Goal: Task Accomplishment & Management: Manage account settings

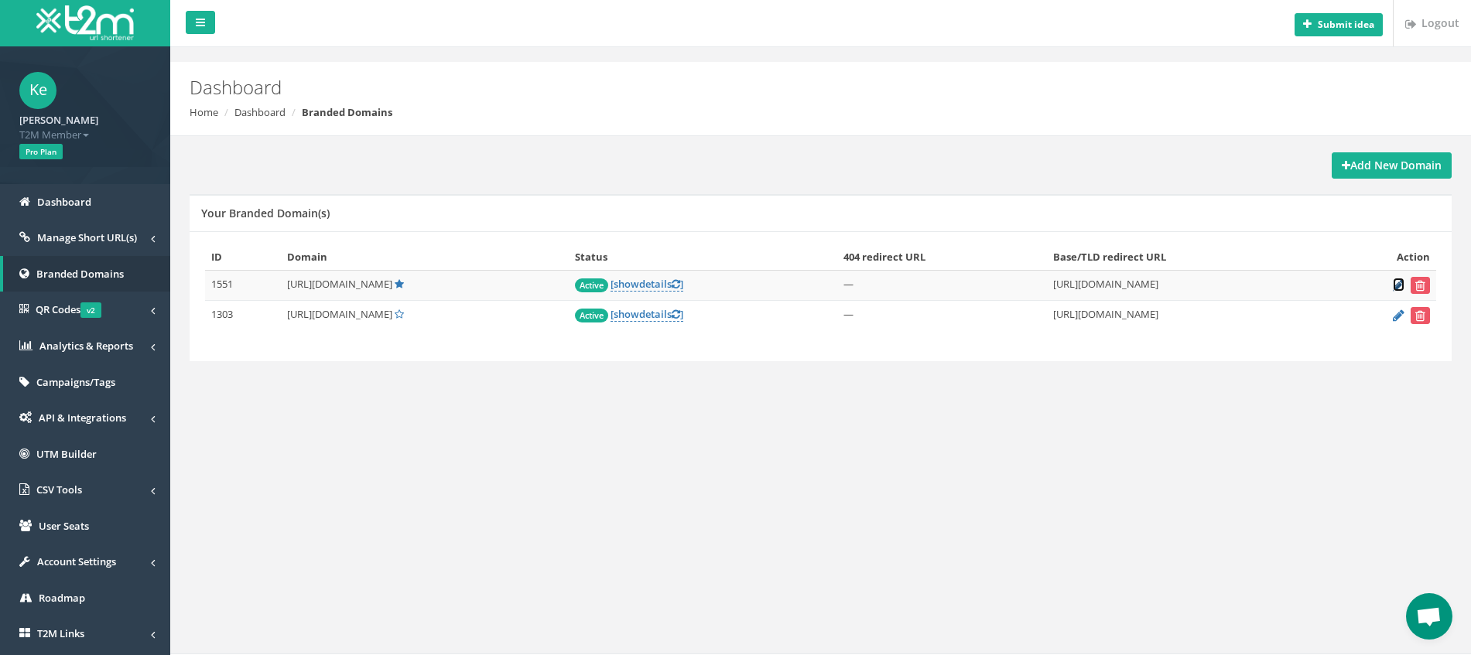
click at [1395, 287] on icon at bounding box center [1399, 285] width 12 height 10
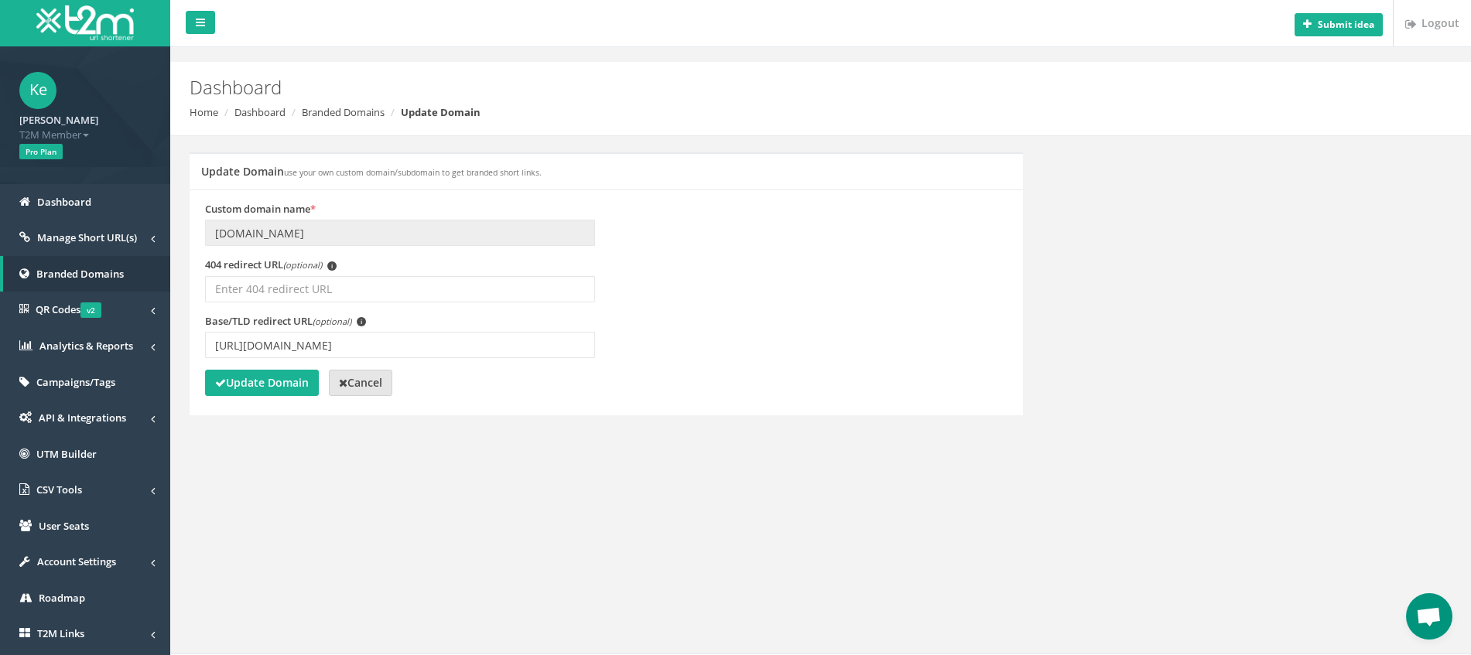
click at [365, 385] on strong "Cancel" at bounding box center [360, 382] width 43 height 15
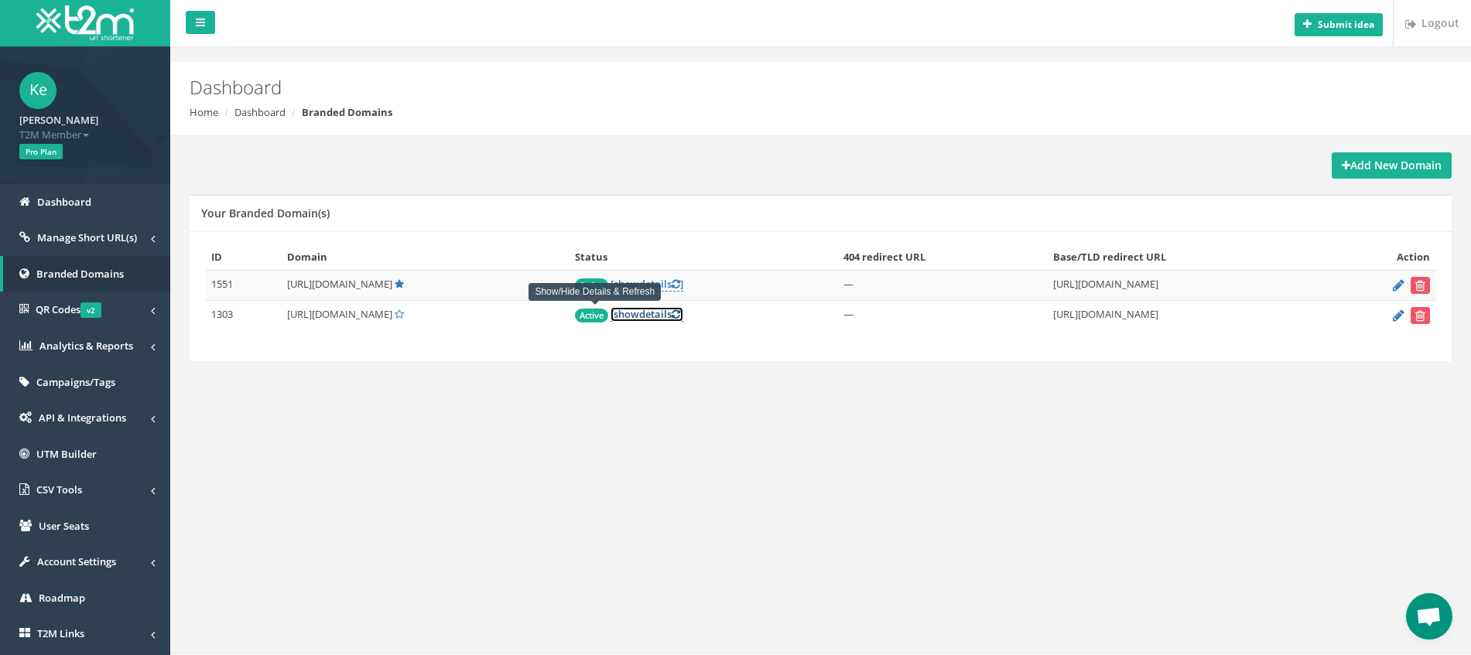
click at [611, 311] on link "[ show details ]" at bounding box center [647, 314] width 73 height 15
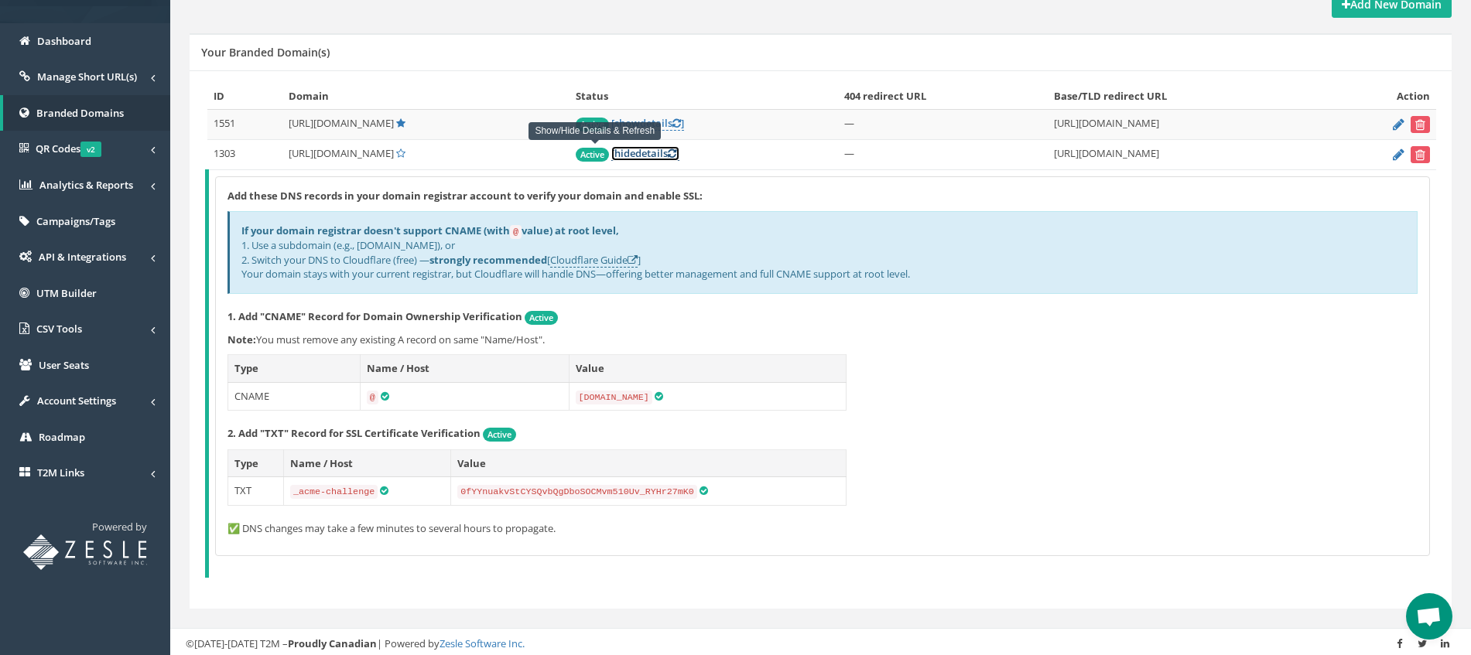
scroll to position [163, 0]
click at [1398, 153] on icon at bounding box center [1399, 153] width 12 height 10
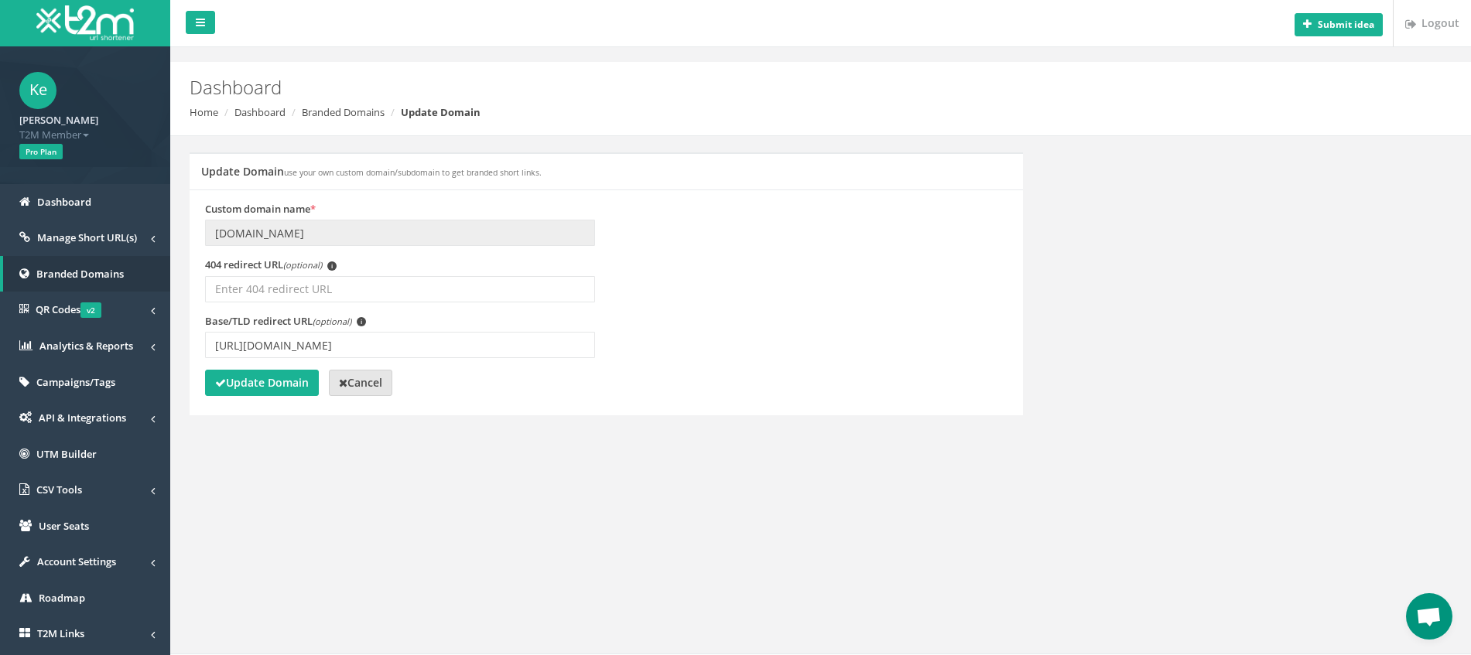
click at [381, 382] on strong "Cancel" at bounding box center [360, 382] width 43 height 15
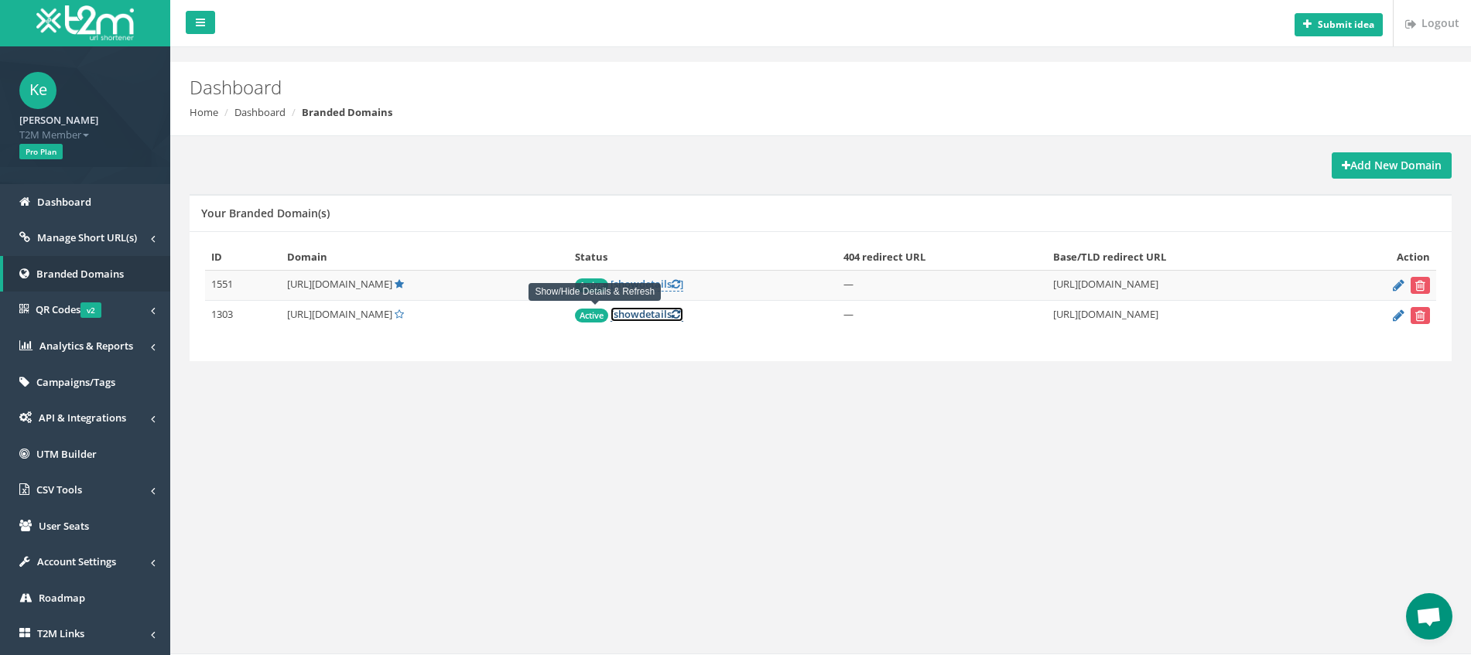
click at [614, 315] on span "show" at bounding box center [627, 314] width 26 height 14
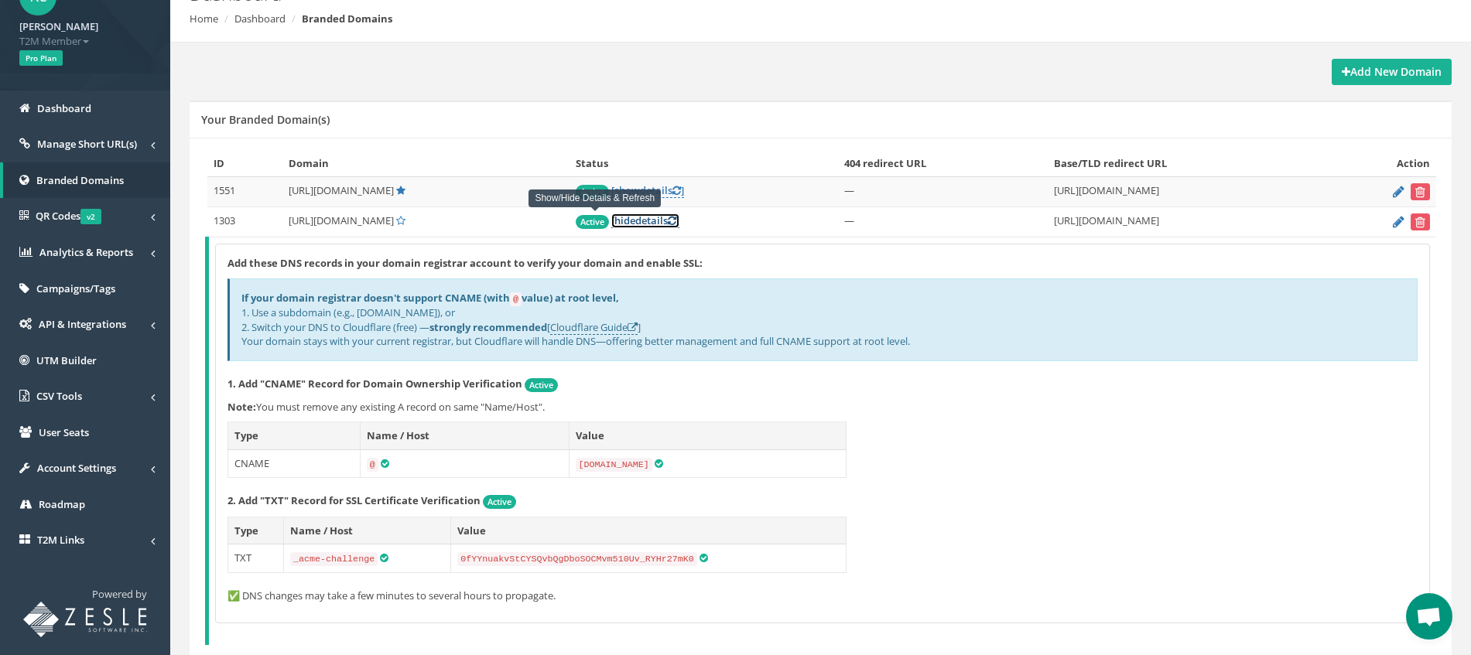
scroll to position [97, 0]
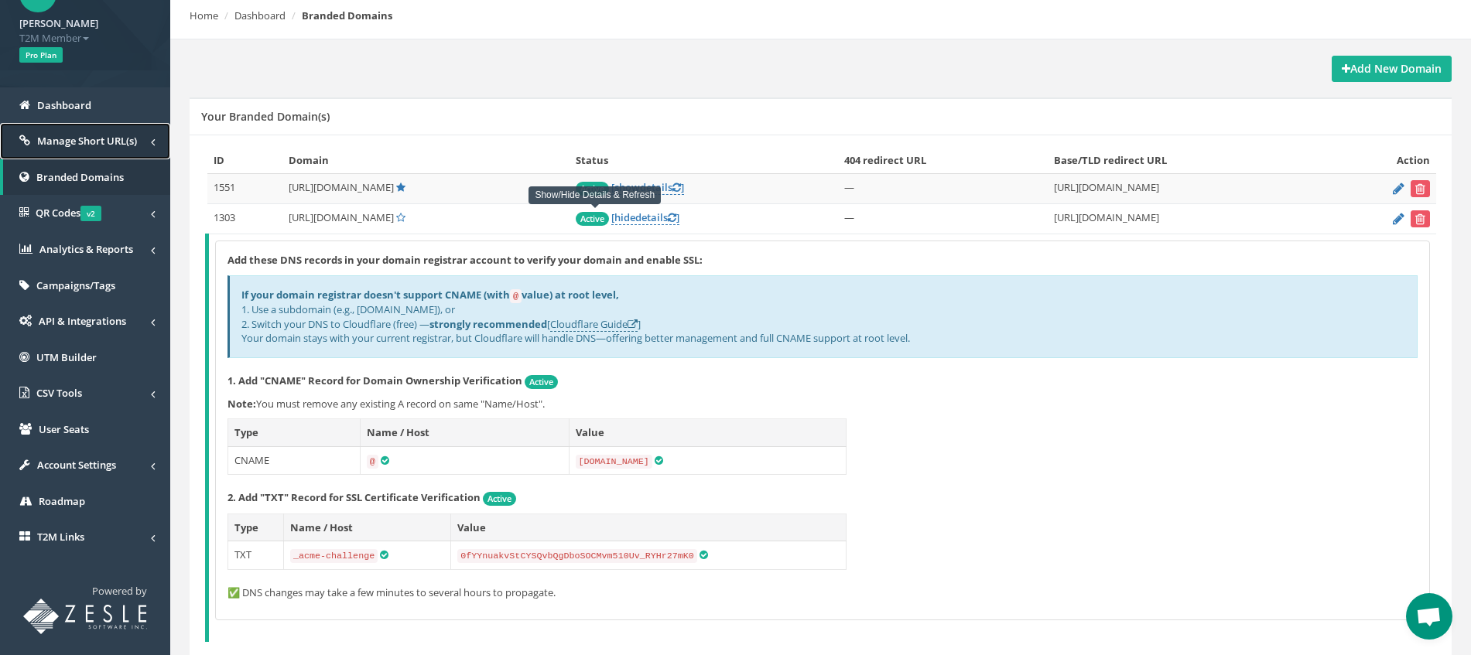
click at [135, 133] on link "Manage Short URL(s)" at bounding box center [85, 141] width 170 height 36
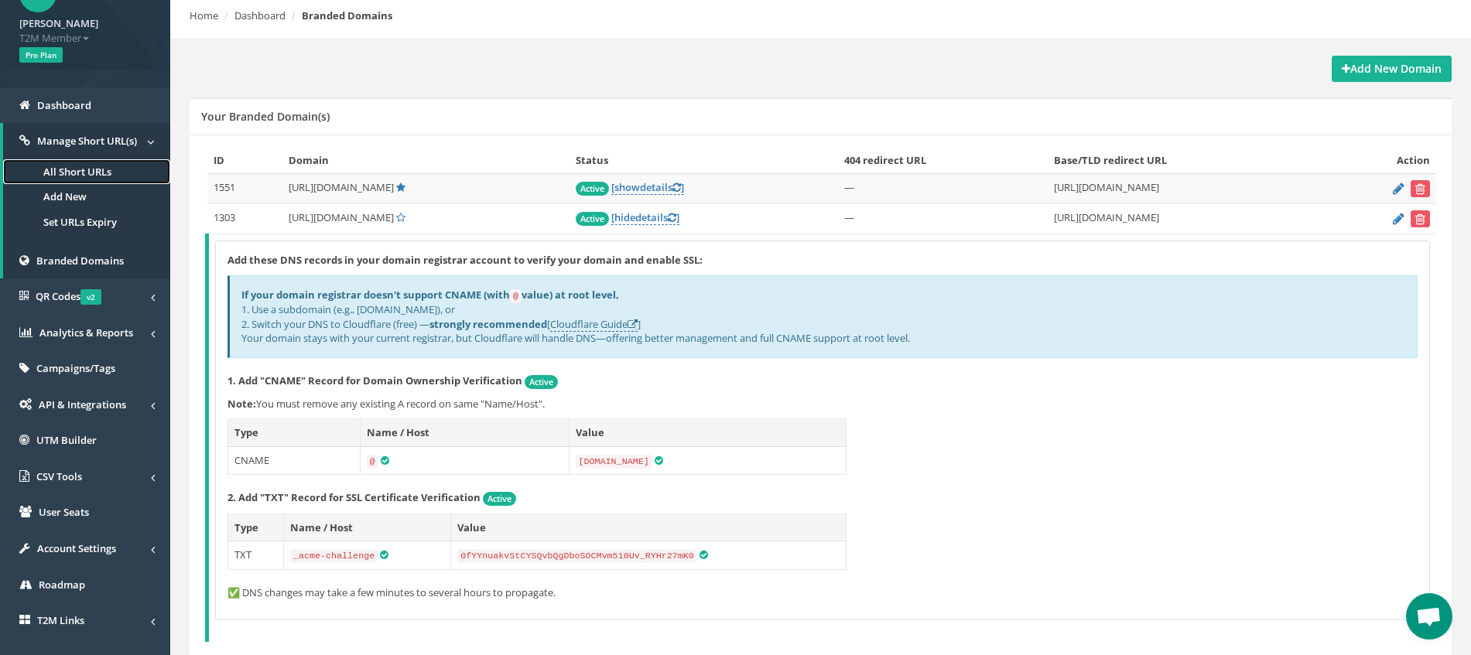
click at [100, 175] on link "All Short URLs" at bounding box center [86, 172] width 167 height 26
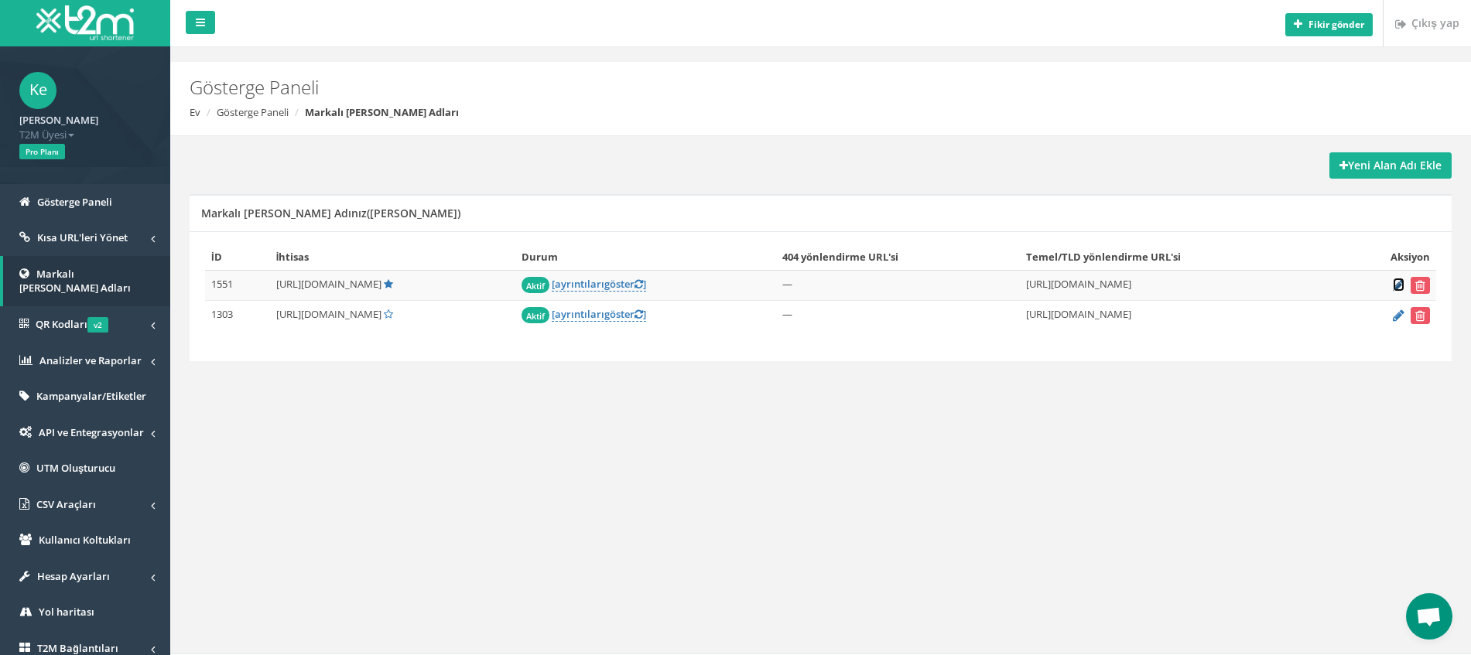
click at [1397, 284] on icon at bounding box center [1399, 285] width 12 height 10
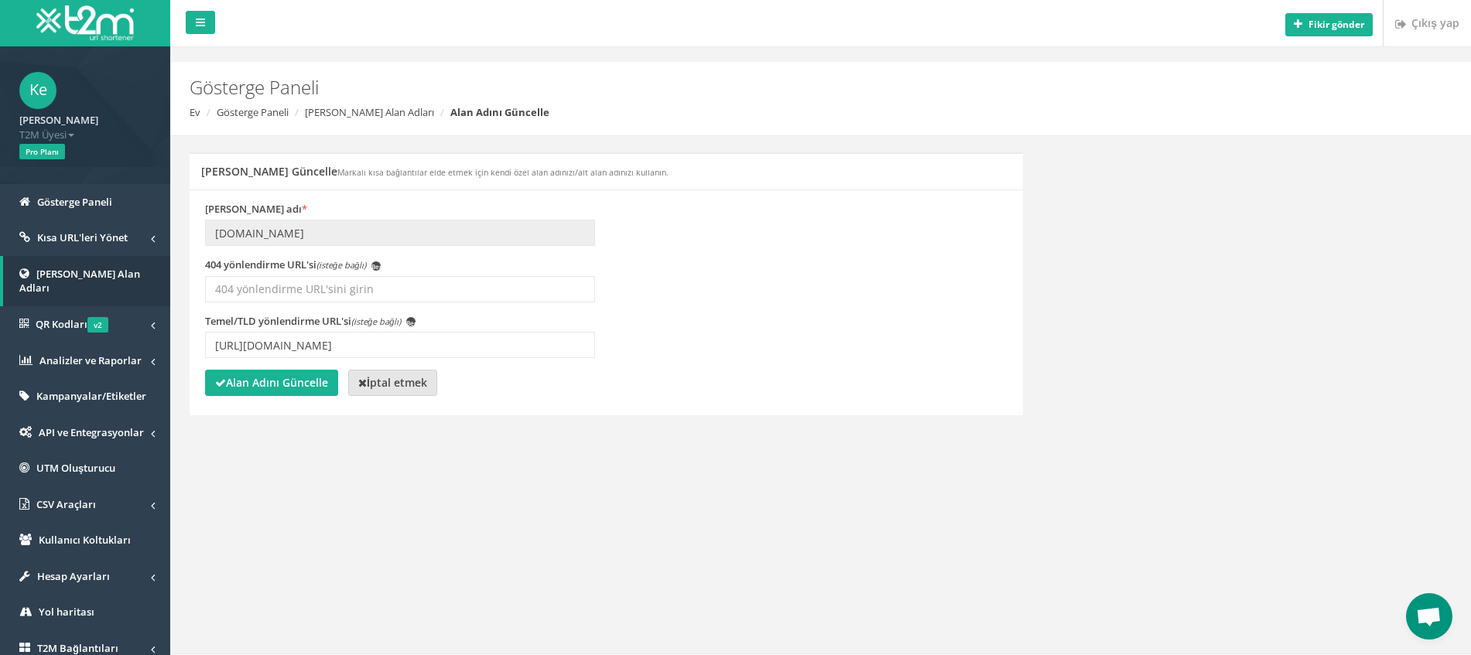
click at [419, 379] on font "İptal etmek" at bounding box center [397, 382] width 60 height 15
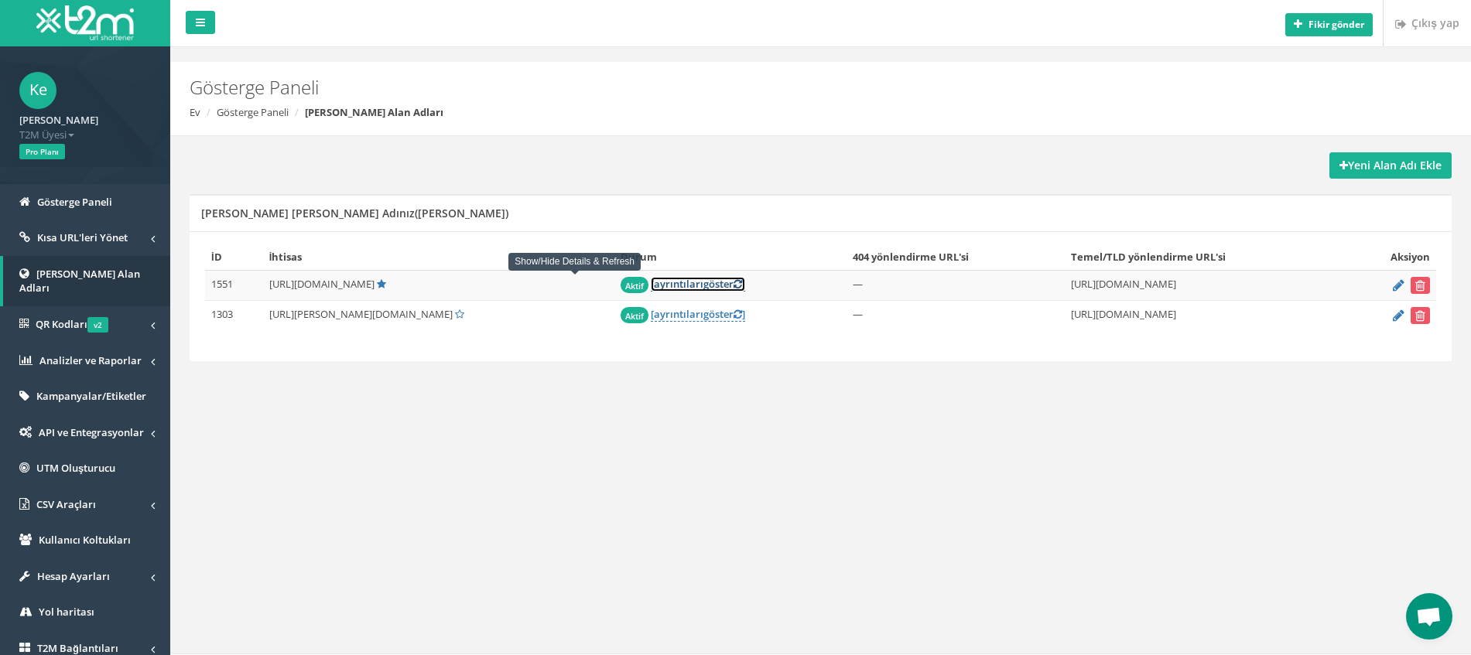
click at [654, 286] on font "ayrıntıları" at bounding box center [679, 284] width 50 height 14
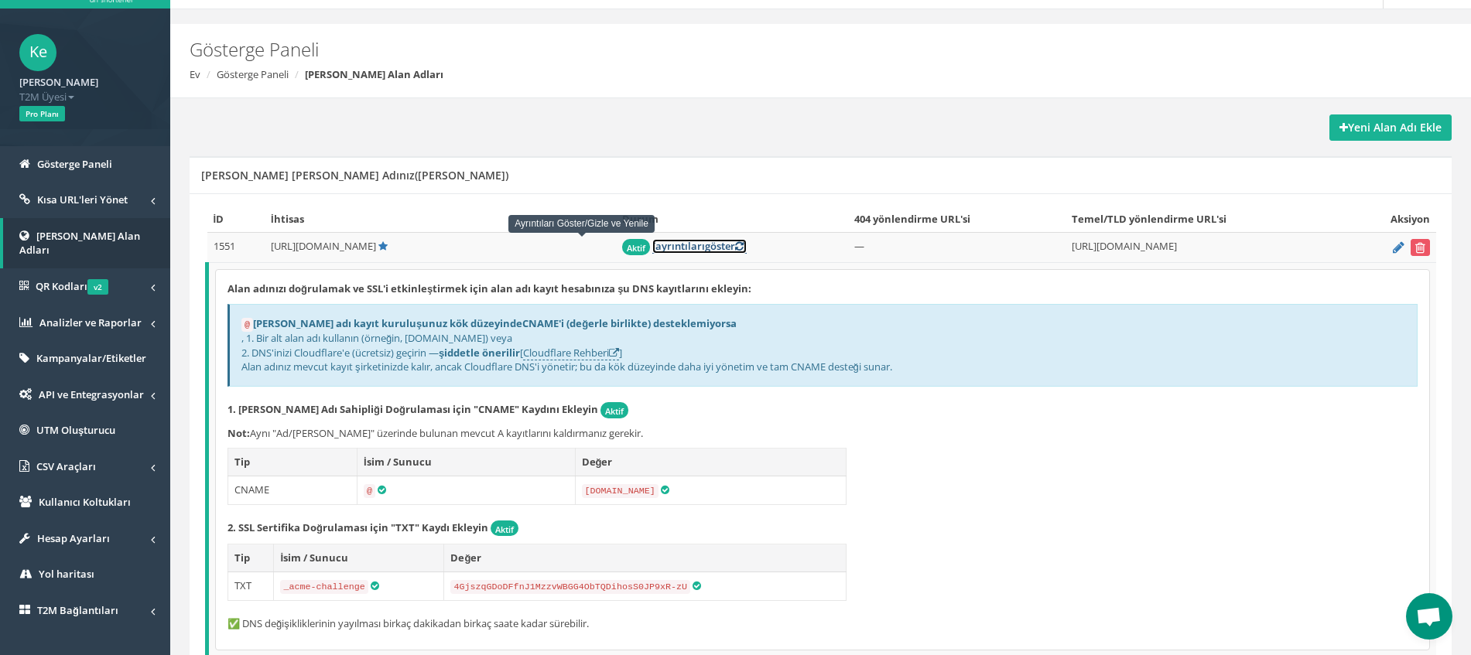
scroll to position [164, 0]
